Goal: Information Seeking & Learning: Compare options

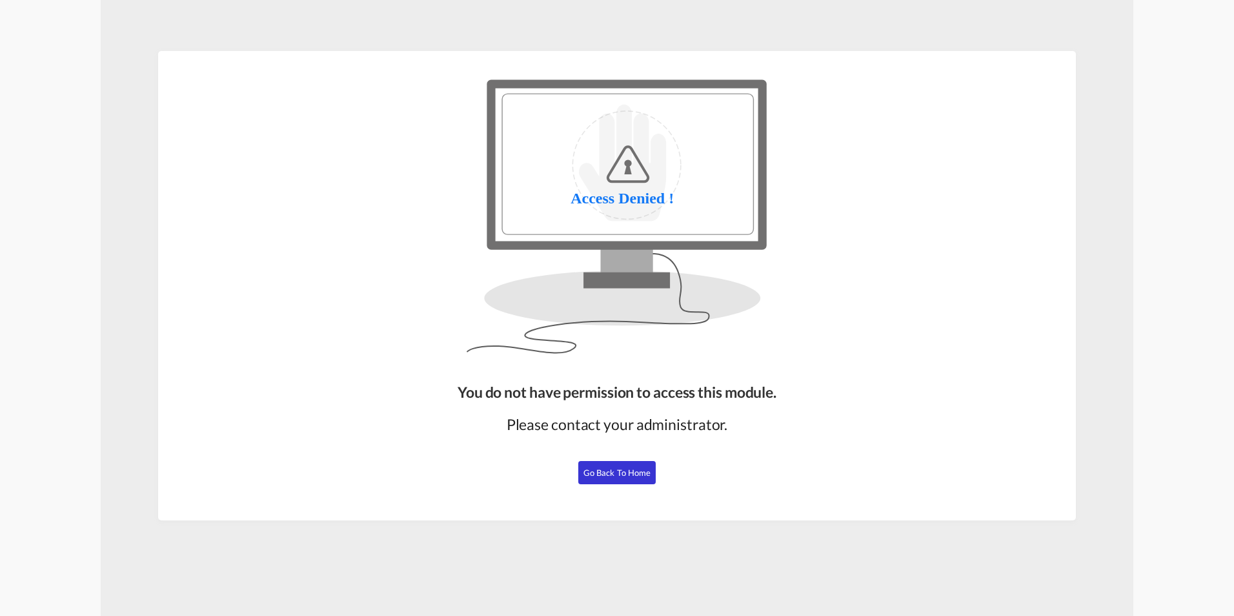
click at [613, 481] on button "Go Back to Home" at bounding box center [616, 472] width 77 height 23
